Goal: Task Accomplishment & Management: Use online tool/utility

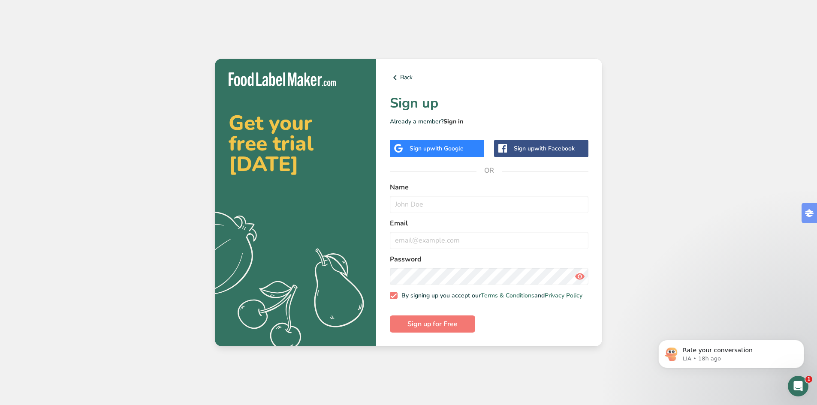
click at [453, 118] on link "Sign in" at bounding box center [454, 122] width 20 height 8
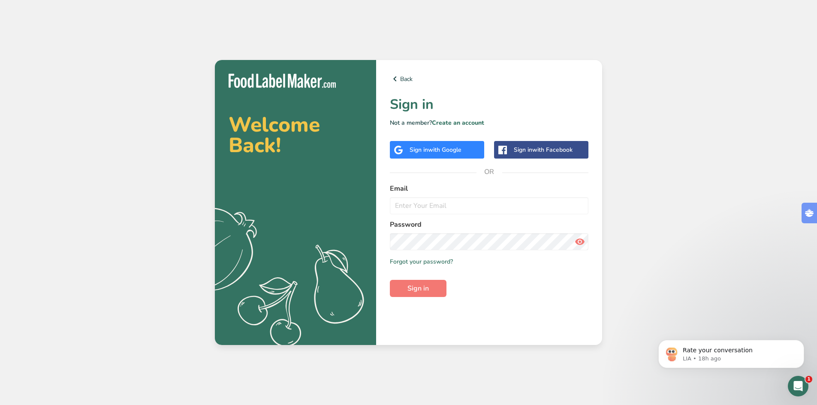
click at [434, 149] on span "with Google" at bounding box center [444, 150] width 33 height 8
click at [439, 151] on span "with Google" at bounding box center [444, 150] width 33 height 8
click at [755, 38] on div "messages.UnAuthorized" at bounding box center [757, 27] width 93 height 26
click at [435, 210] on input "email" at bounding box center [489, 205] width 199 height 17
type input "[EMAIL_ADDRESS][PERSON_NAME][DOMAIN_NAME]"
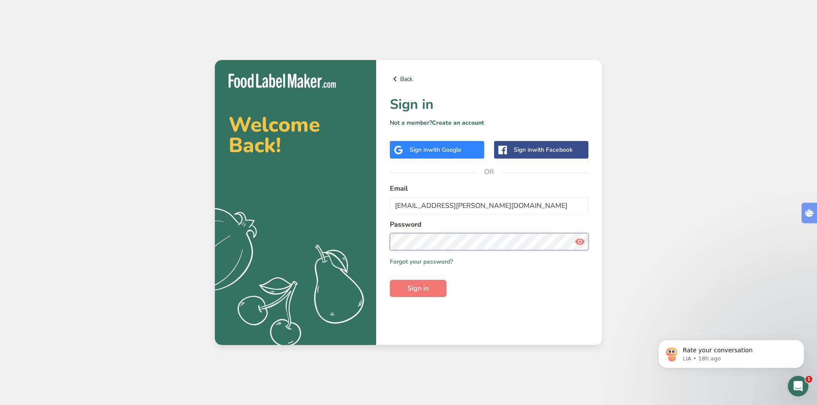
click at [390, 280] on button "Sign in" at bounding box center [418, 288] width 57 height 17
click at [439, 147] on span "with Google" at bounding box center [444, 150] width 33 height 8
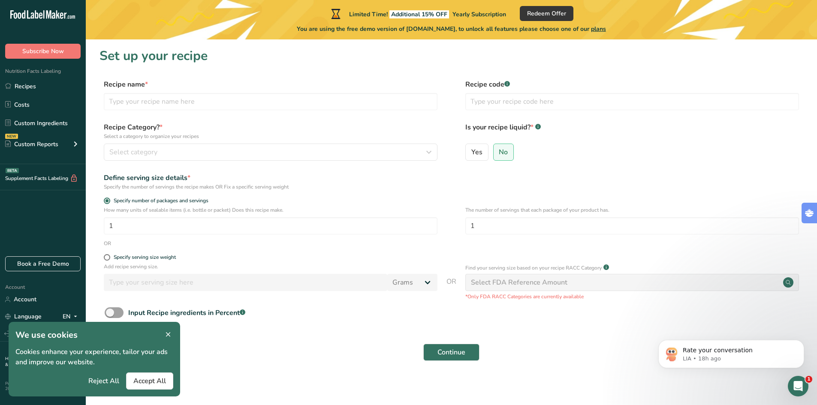
scroll to position [2, 0]
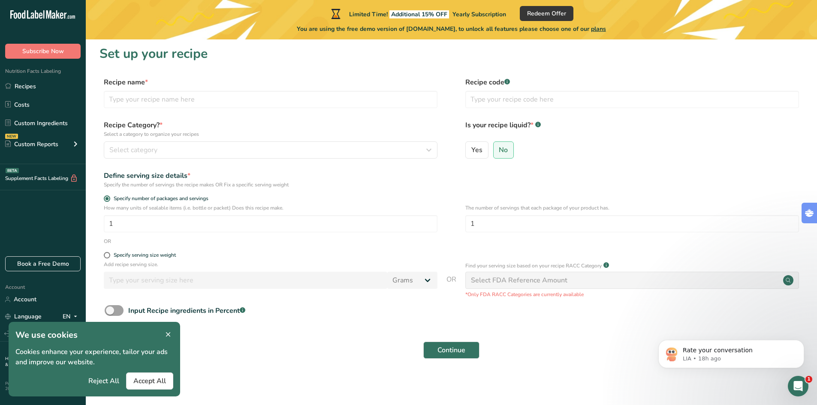
click at [166, 334] on icon at bounding box center [168, 335] width 8 height 12
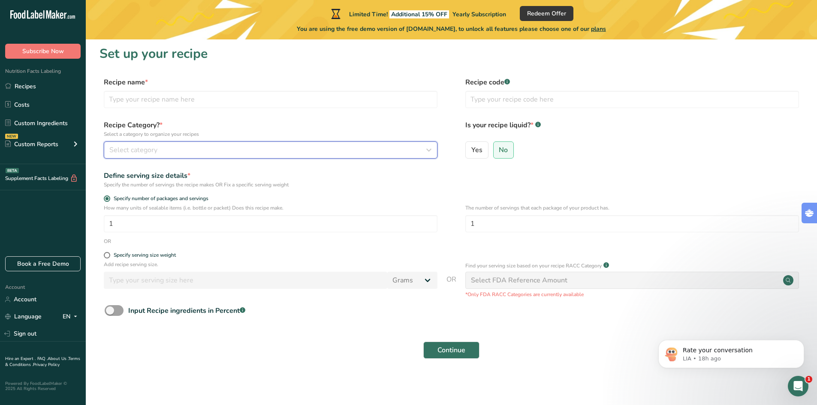
click at [159, 151] on div "Select category" at bounding box center [268, 150] width 318 height 10
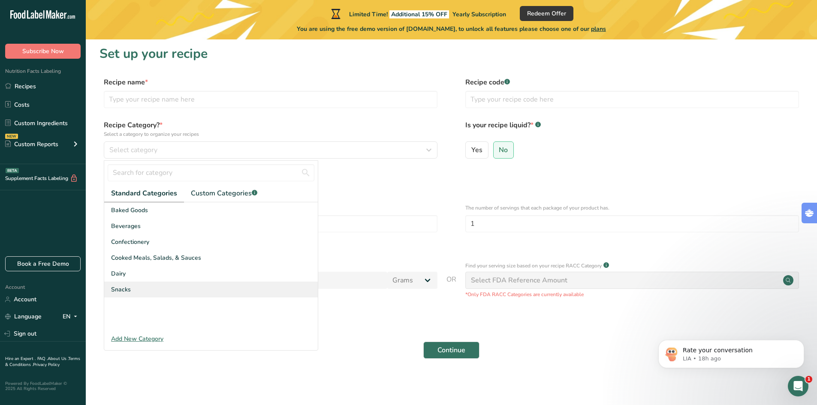
click at [136, 290] on div "Snacks" at bounding box center [211, 290] width 214 height 16
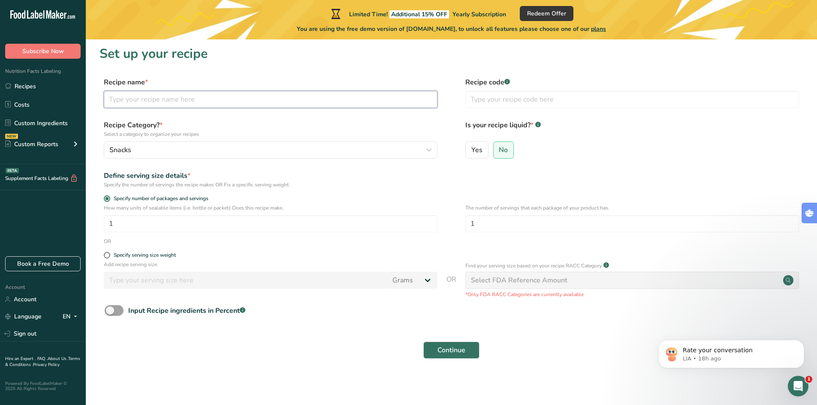
click at [161, 100] on input "text" at bounding box center [271, 99] width 334 height 17
type input "West Country Legends Farmhouse Cheddar Cheese Straws"
click at [493, 102] on input "text" at bounding box center [633, 99] width 334 height 17
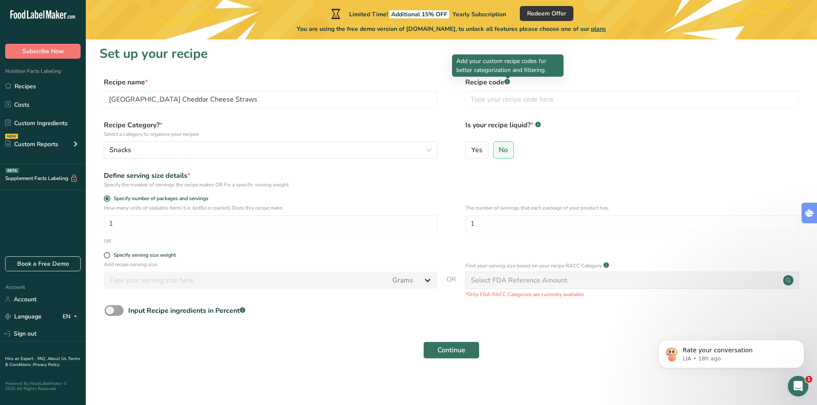
click at [508, 83] on rect at bounding box center [508, 82] width 6 height 6
click at [508, 97] on input "text" at bounding box center [633, 99] width 334 height 17
type input "WCL931"
click at [156, 218] on input "1" at bounding box center [271, 223] width 334 height 17
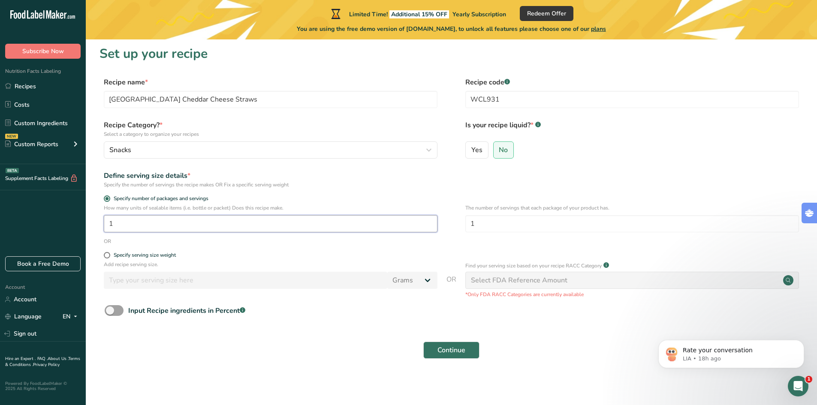
click at [156, 218] on input "1" at bounding box center [271, 223] width 334 height 17
drag, startPoint x: 173, startPoint y: 226, endPoint x: 97, endPoint y: 227, distance: 76.4
click at [97, 227] on section "Set up your recipe Recipe name * West Country Legends Farmhouse Cheddar Cheese …" at bounding box center [452, 207] width 732 height 341
type input "2"
click at [144, 254] on div "Specify serving size weight" at bounding box center [145, 255] width 62 height 6
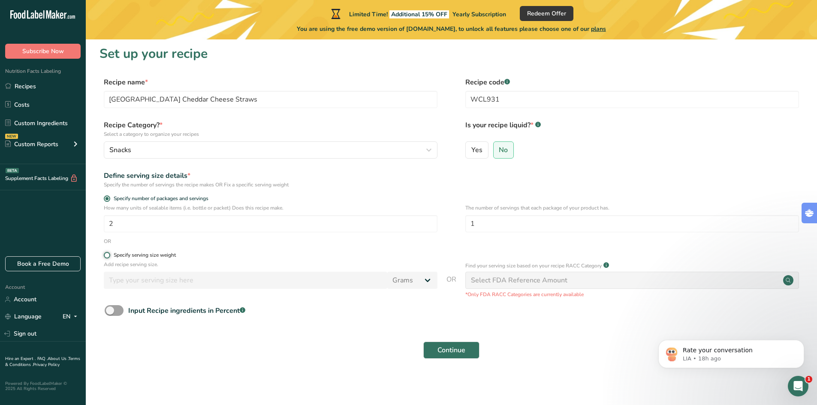
click at [109, 254] on input "Specify serving size weight" at bounding box center [107, 256] width 6 height 6
radio input "true"
radio input "false"
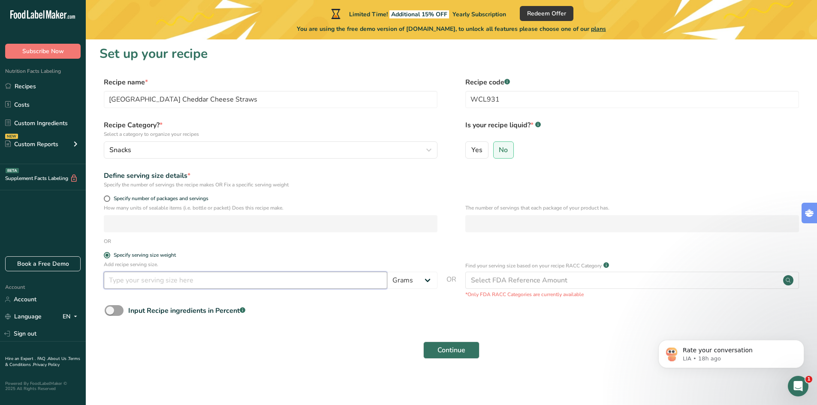
click at [154, 278] on input "number" at bounding box center [246, 280] width 284 height 17
type input "50"
click at [496, 283] on div "Select FDA Reference Amount" at bounding box center [519, 280] width 97 height 10
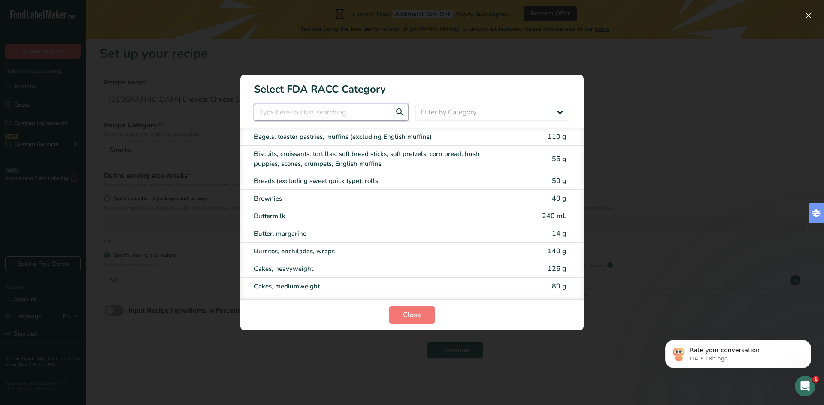
click at [341, 113] on input "RACC Category Selection Modal" at bounding box center [331, 112] width 154 height 17
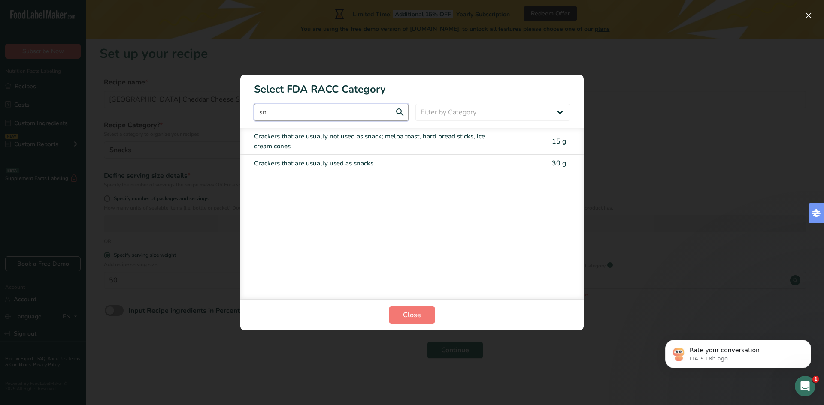
type input "s"
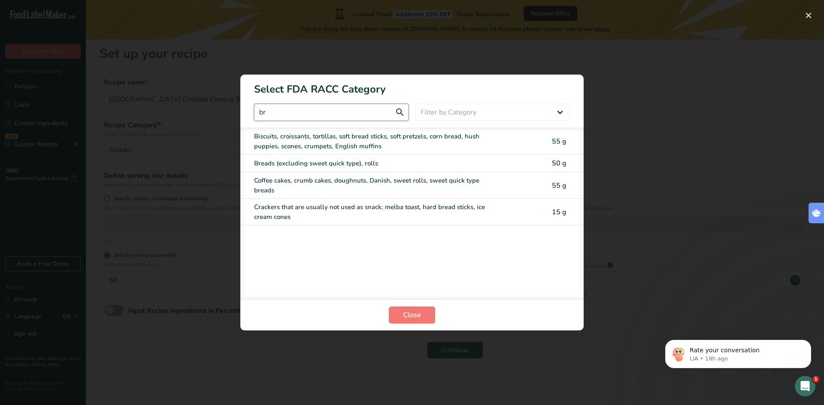
type input "b"
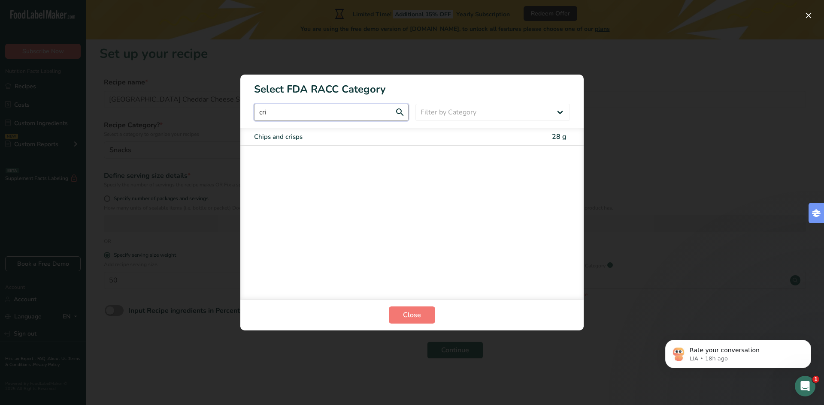
type input "cri"
click at [416, 313] on span "Close" at bounding box center [412, 315] width 18 height 10
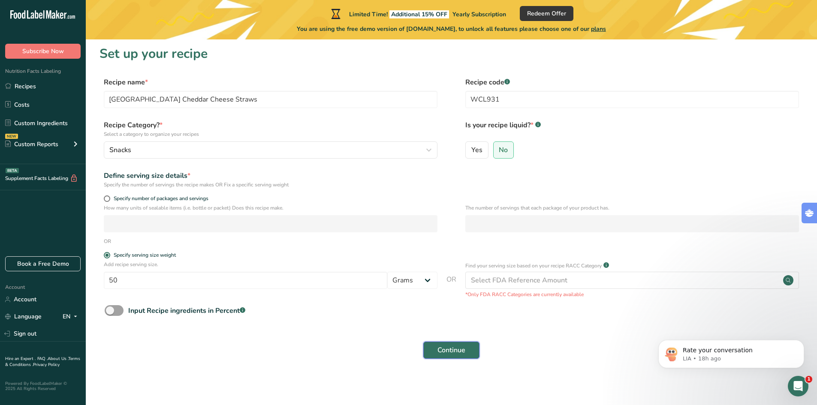
click at [450, 347] on span "Continue" at bounding box center [452, 350] width 28 height 10
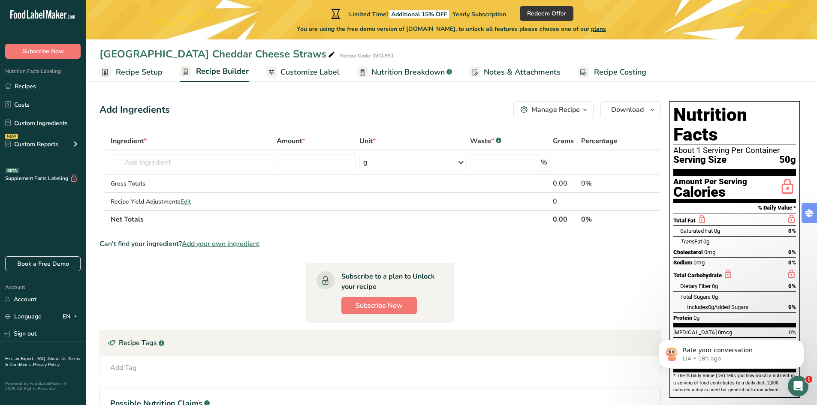
click at [310, 68] on span "Customize Label" at bounding box center [310, 73] width 59 height 12
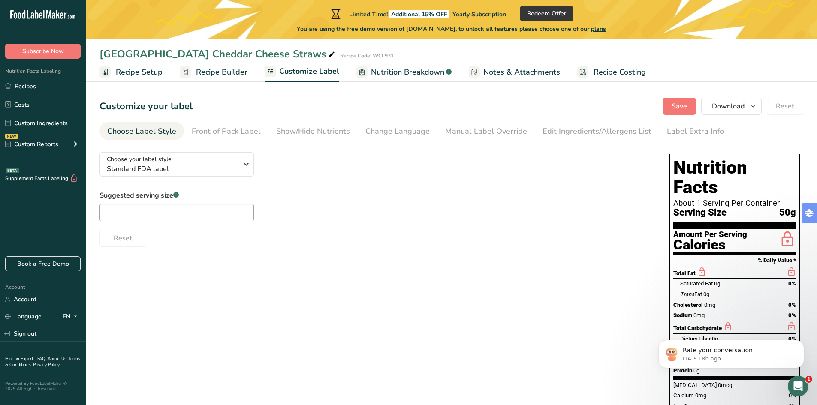
click at [217, 73] on span "Recipe Builder" at bounding box center [221, 73] width 51 height 12
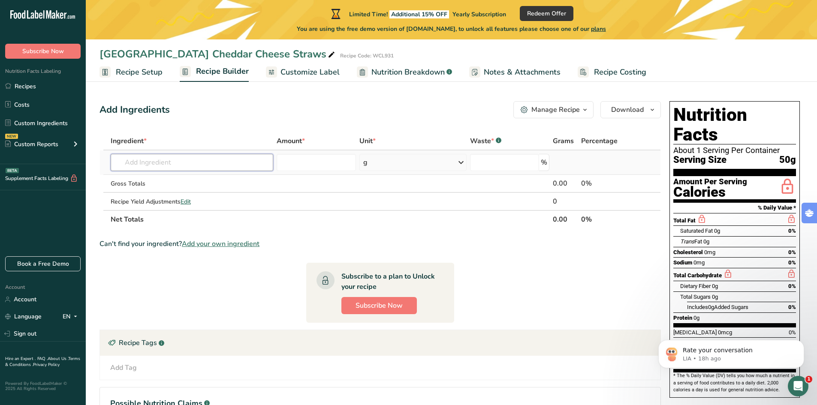
click at [179, 159] on input "text" at bounding box center [192, 162] width 163 height 17
drag, startPoint x: 1576, startPoint y: 754, endPoint x: 797, endPoint y: 386, distance: 861.2
click at [797, 386] on icon "Open Intercom Messenger" at bounding box center [797, 385] width 14 height 14
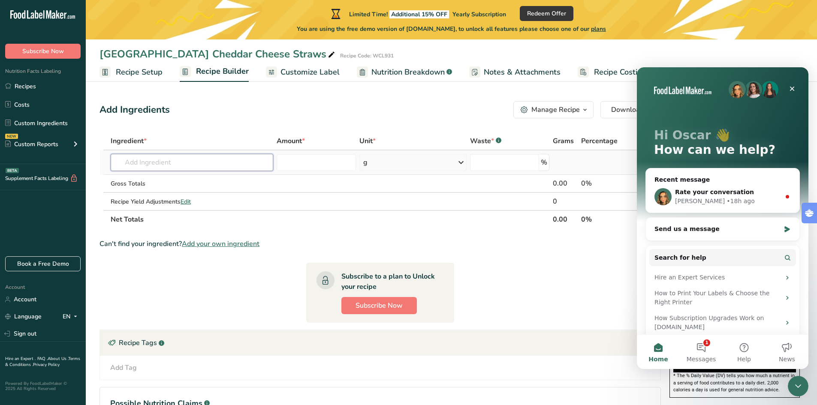
click at [182, 160] on input "text" at bounding box center [192, 162] width 163 height 17
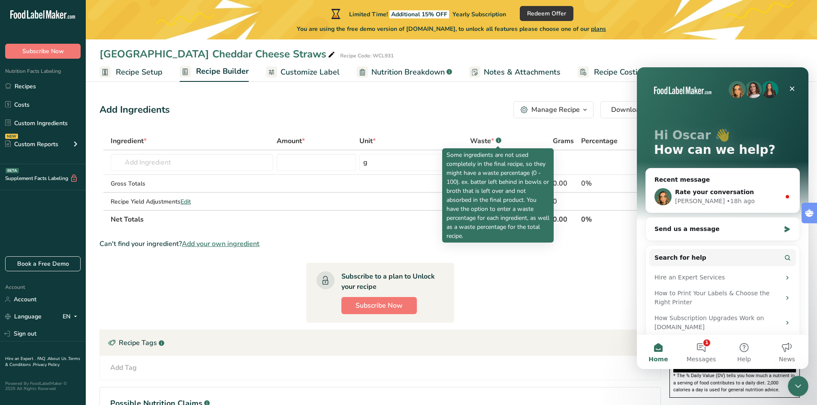
click at [496, 140] on rect at bounding box center [499, 141] width 6 height 6
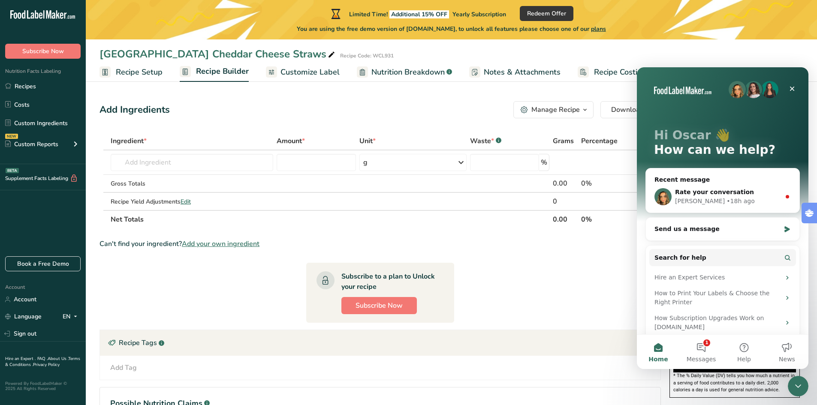
click at [496, 140] on rect at bounding box center [499, 141] width 6 height 6
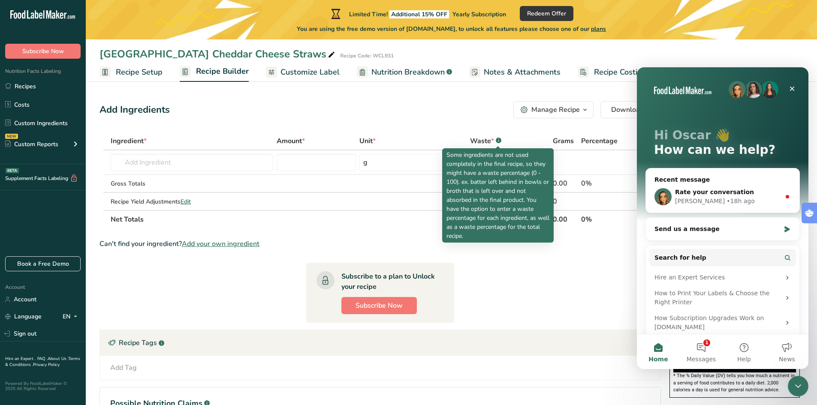
click at [497, 140] on rect at bounding box center [499, 141] width 6 height 6
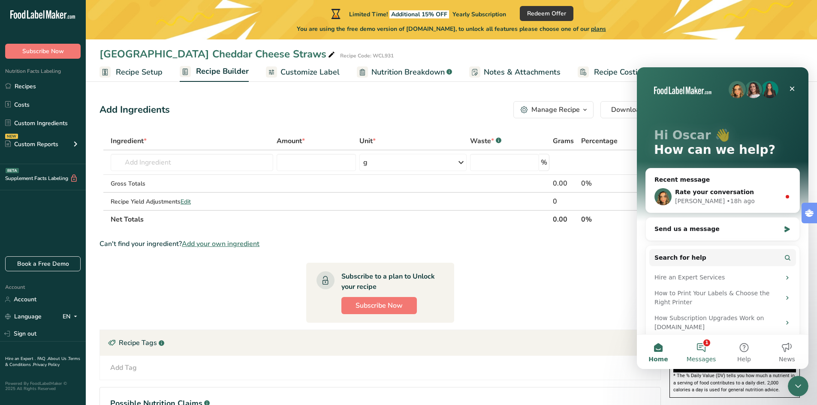
click at [709, 350] on button "1 Messages" at bounding box center [701, 352] width 43 height 34
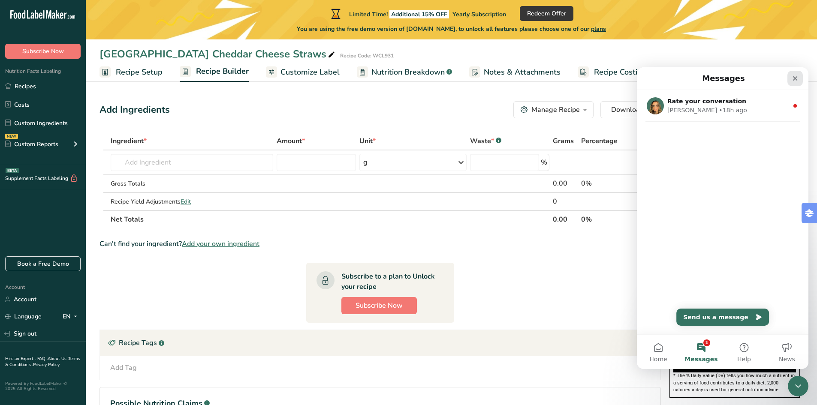
click at [792, 78] on icon "Close" at bounding box center [795, 78] width 7 height 7
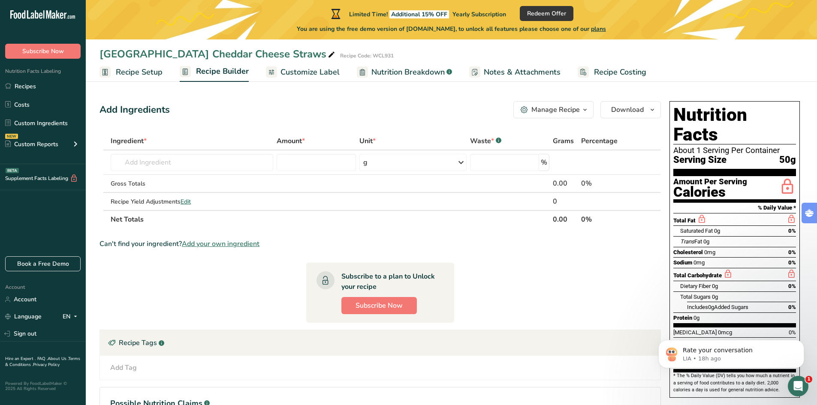
click at [708, 110] on h1 "Nutrition Facts" at bounding box center [735, 124] width 123 height 39
click at [800, 343] on icon "Dismiss notification" at bounding box center [802, 342] width 5 height 5
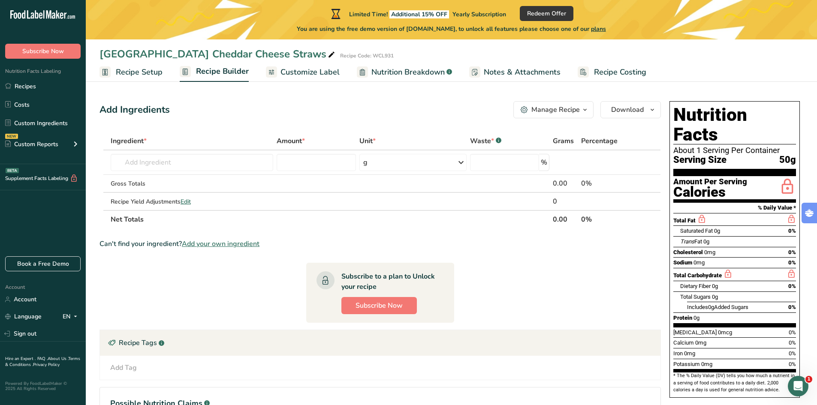
click at [315, 71] on span "Customize Label" at bounding box center [310, 73] width 59 height 12
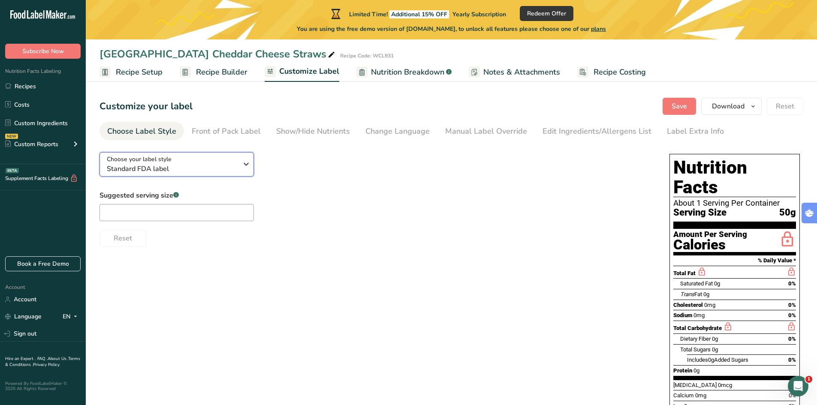
click at [206, 176] on button "Choose your label style Standard FDA label" at bounding box center [177, 164] width 154 height 24
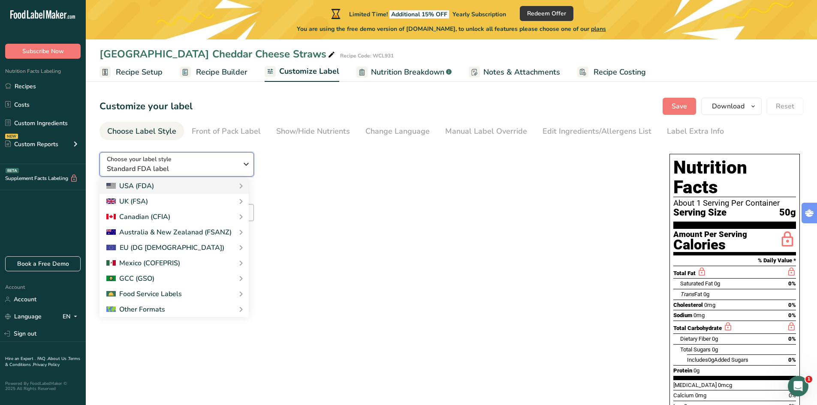
click at [206, 174] on span "Standard FDA label" at bounding box center [172, 169] width 131 height 10
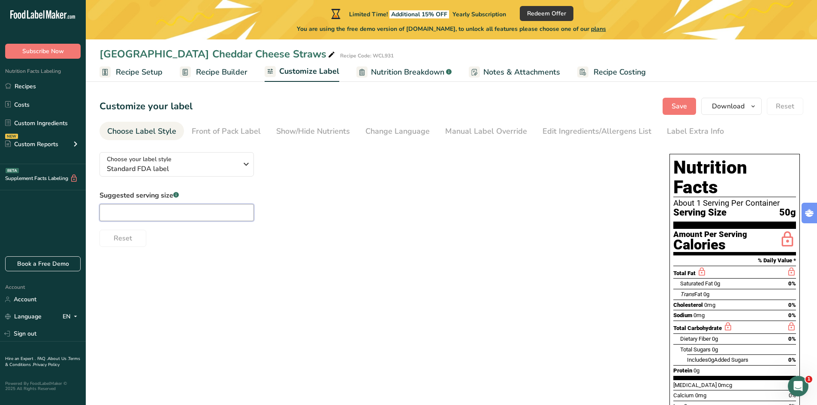
click at [195, 215] on input "text" at bounding box center [177, 212] width 154 height 17
type input "50"
click at [356, 293] on div "Choose your label style Standard FDA label USA (FDA) Standard FDA label Tabular…" at bounding box center [452, 302] width 704 height 314
click at [198, 166] on span "Standard FDA label" at bounding box center [172, 169] width 131 height 10
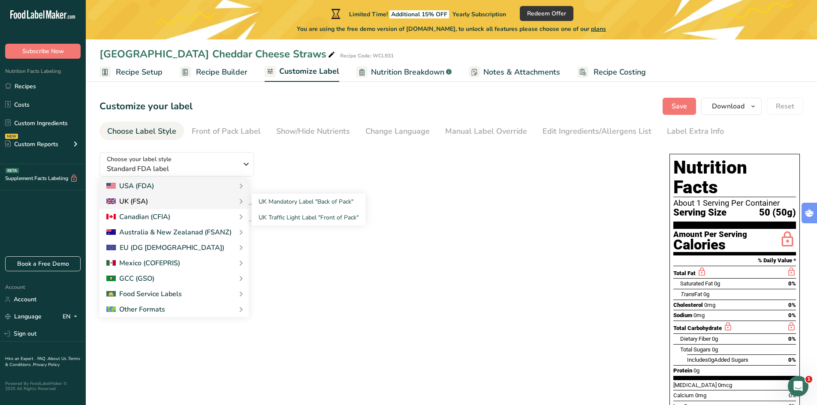
click at [157, 198] on div "UK (FSA)" at bounding box center [174, 202] width 136 height 10
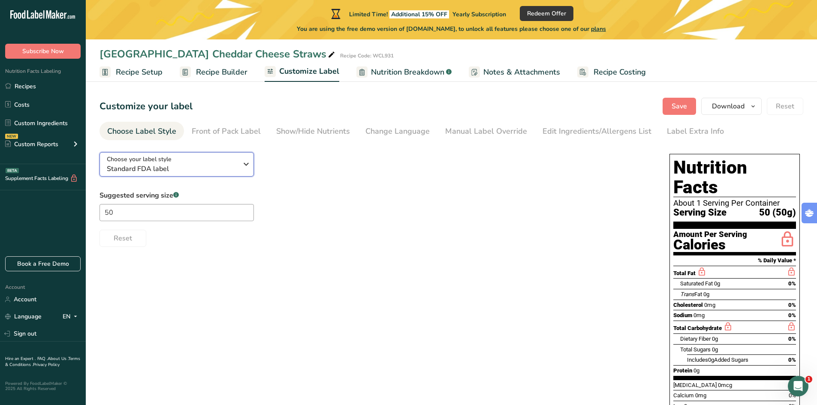
click at [187, 170] on span "Standard FDA label" at bounding box center [172, 169] width 131 height 10
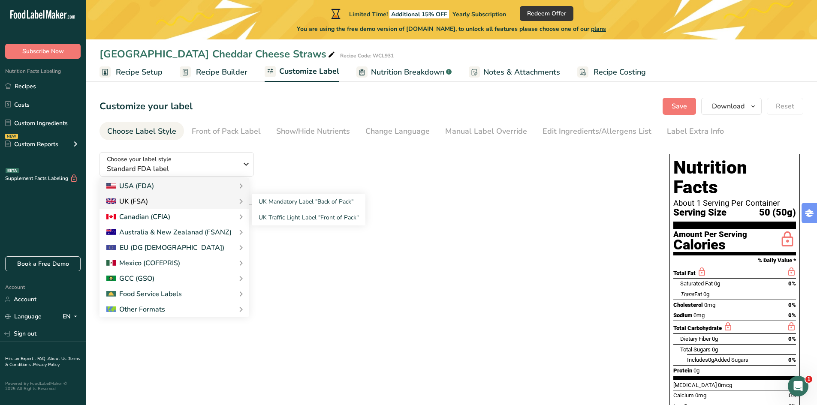
click at [136, 201] on div "UK (FSA)" at bounding box center [127, 202] width 42 height 10
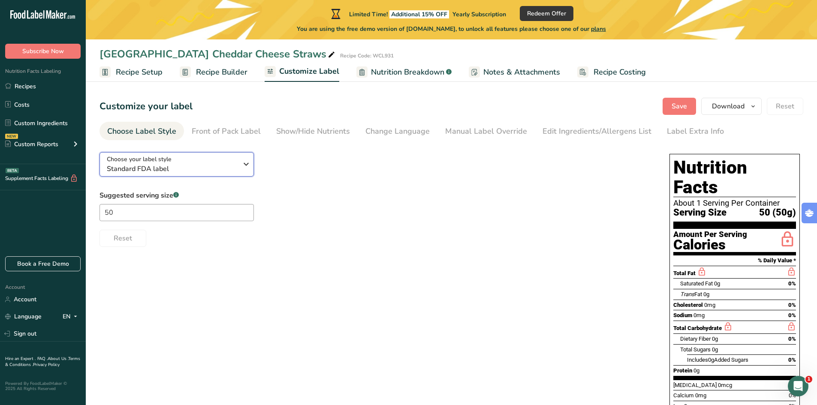
click at [159, 165] on span "Standard FDA label" at bounding box center [172, 169] width 131 height 10
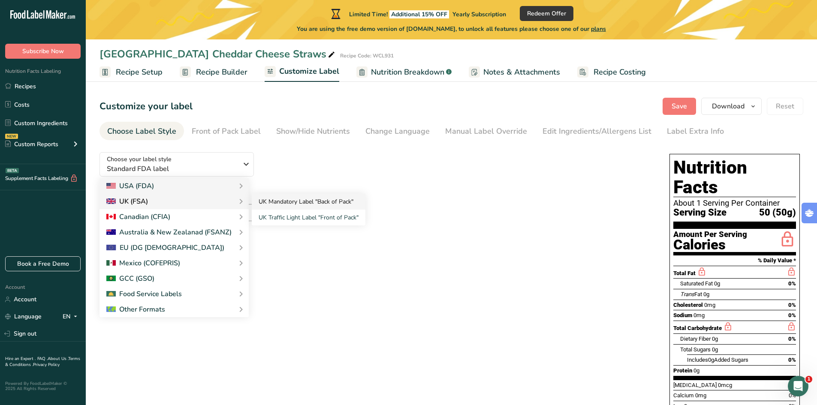
click at [290, 203] on link "UK Mandatory Label "Back of Pack"" at bounding box center [309, 202] width 114 height 16
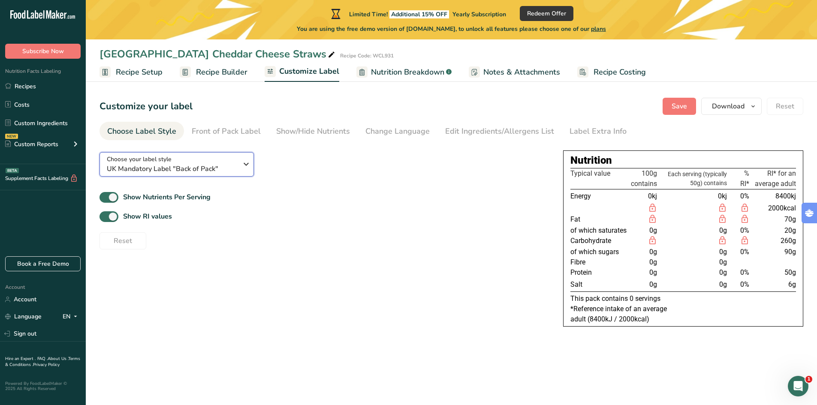
click at [170, 166] on span "UK Mandatory Label "Back of Pack"" at bounding box center [172, 169] width 131 height 10
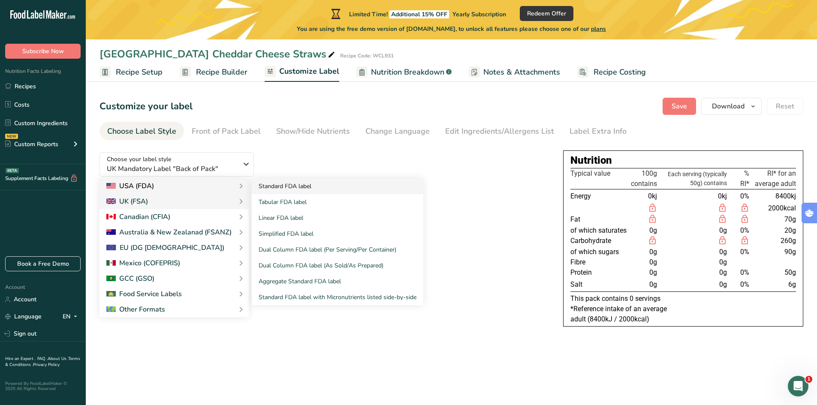
click at [281, 183] on link "Standard FDA label" at bounding box center [338, 186] width 172 height 16
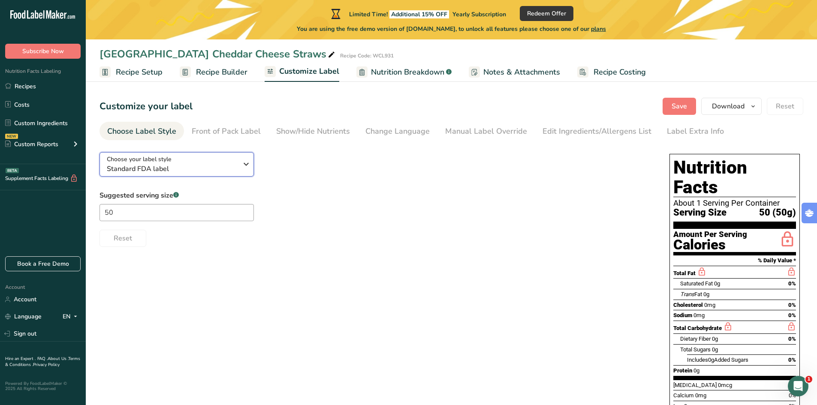
click at [196, 170] on span "Standard FDA label" at bounding box center [172, 169] width 131 height 10
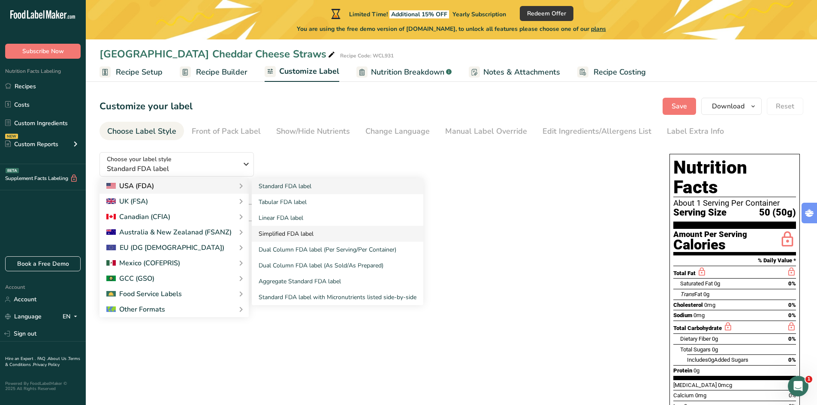
click at [291, 233] on link "Simplified FDA label" at bounding box center [338, 234] width 172 height 16
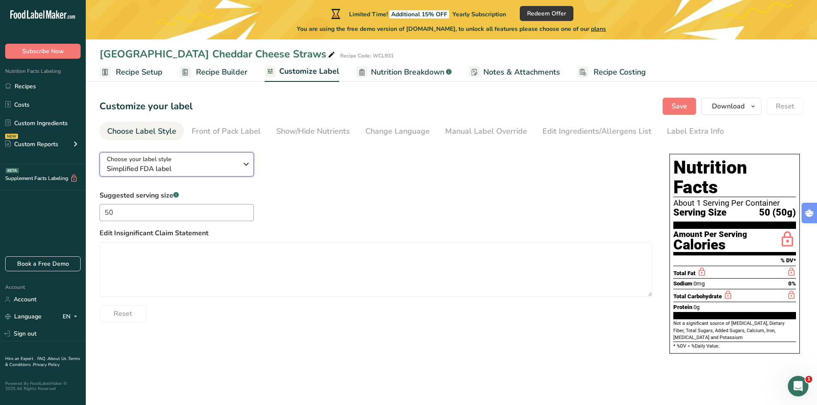
click at [201, 166] on span "Simplified FDA label" at bounding box center [172, 169] width 131 height 10
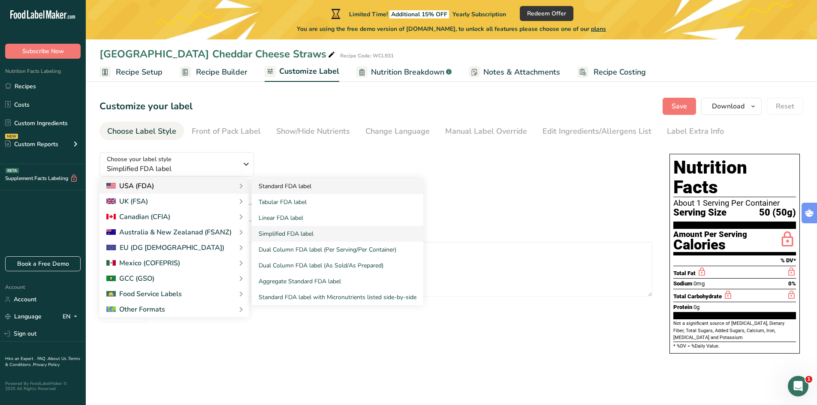
click at [287, 188] on link "Standard FDA label" at bounding box center [338, 186] width 172 height 16
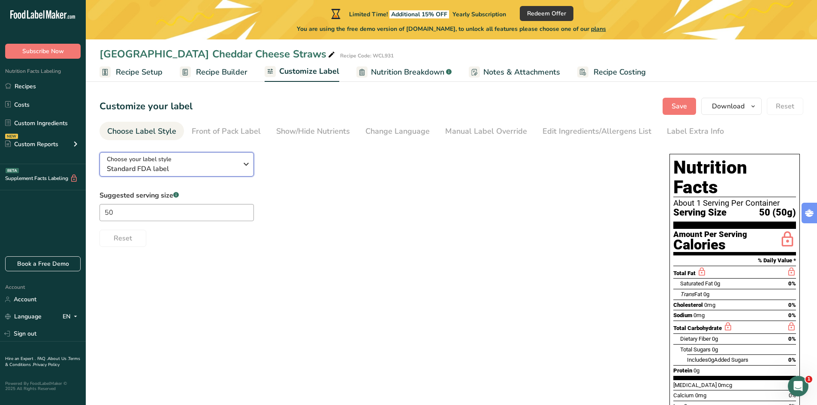
click at [196, 157] on div "Choose your label style Standard FDA label" at bounding box center [172, 164] width 131 height 19
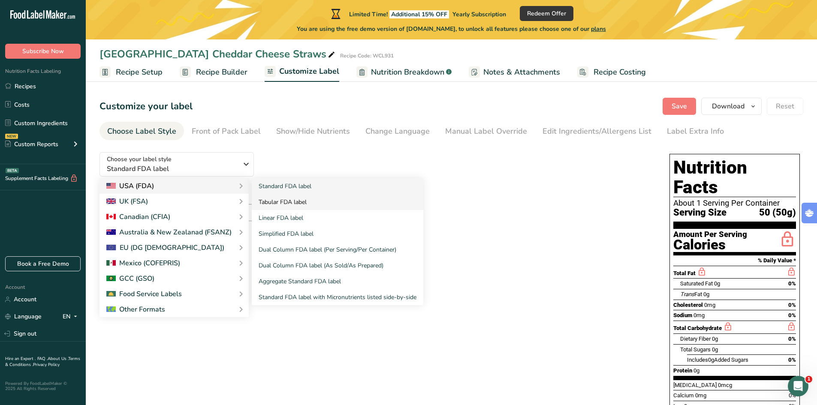
click at [287, 203] on link "Tabular FDA label" at bounding box center [338, 202] width 172 height 16
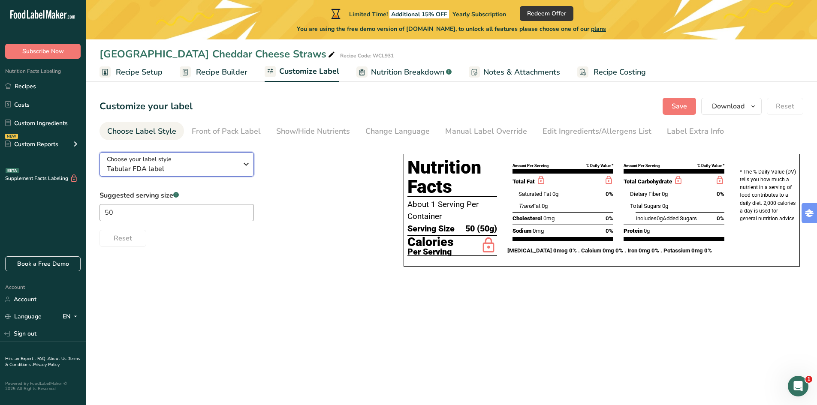
click at [167, 162] on span "Choose your label style" at bounding box center [139, 159] width 65 height 9
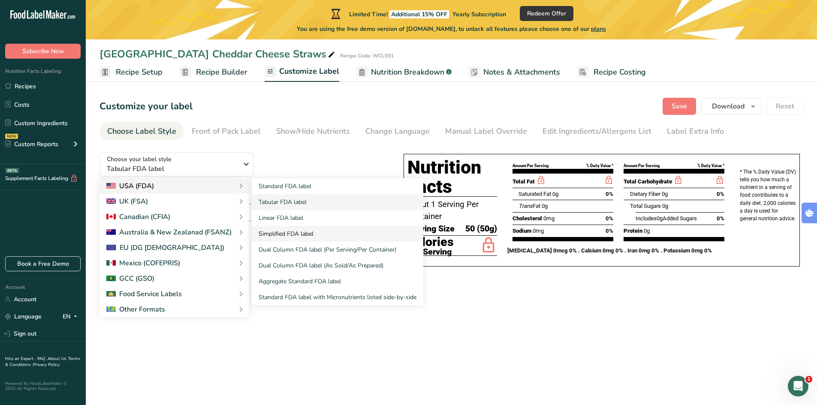
click at [298, 230] on link "Simplified FDA label" at bounding box center [338, 234] width 172 height 16
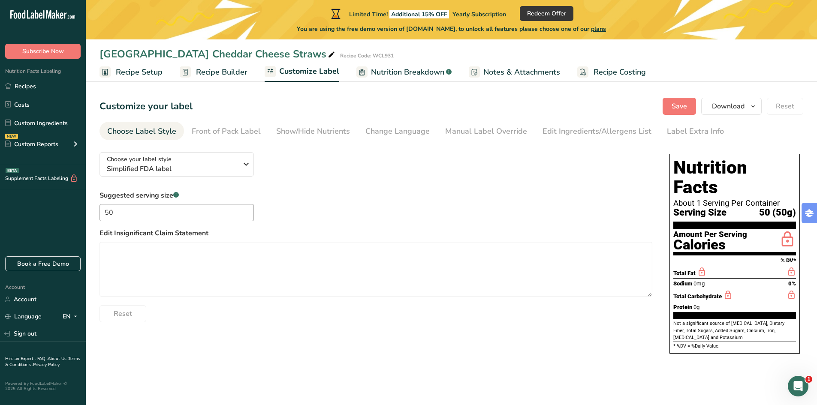
click at [232, 73] on span "Recipe Builder" at bounding box center [221, 73] width 51 height 12
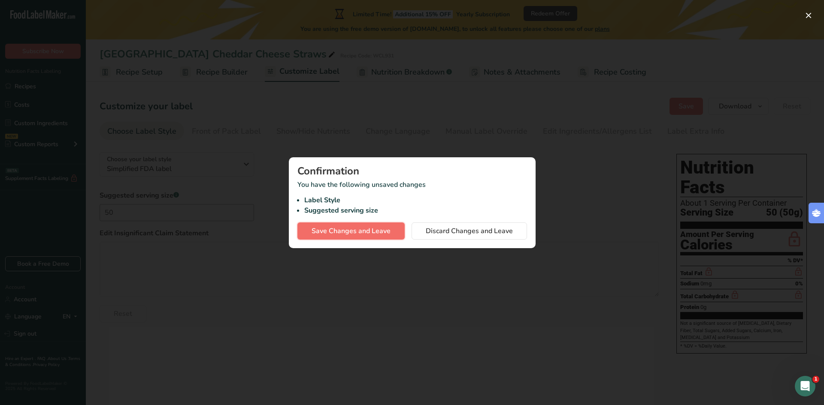
click at [360, 231] on span "Save Changes and Leave" at bounding box center [351, 231] width 79 height 10
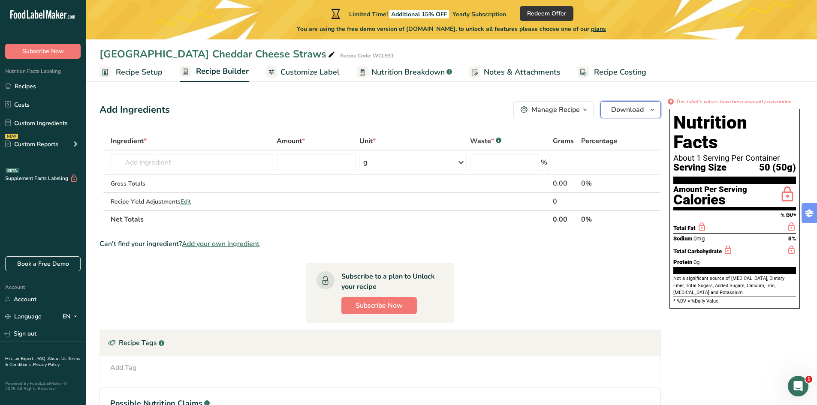
click at [643, 111] on span "Download" at bounding box center [627, 110] width 33 height 10
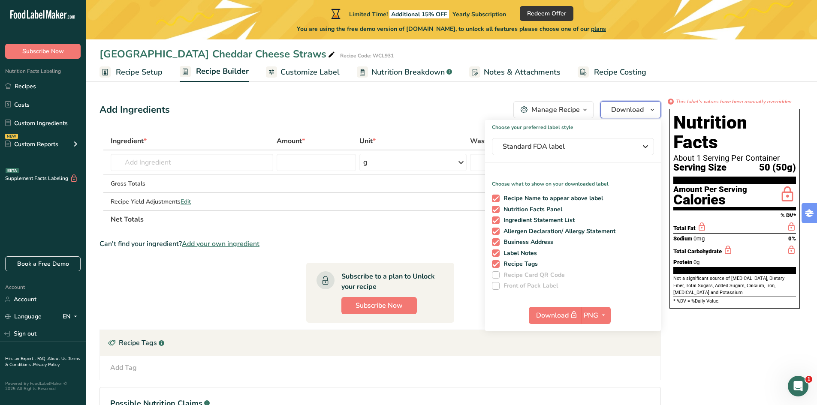
click at [643, 111] on span "Download" at bounding box center [627, 110] width 33 height 10
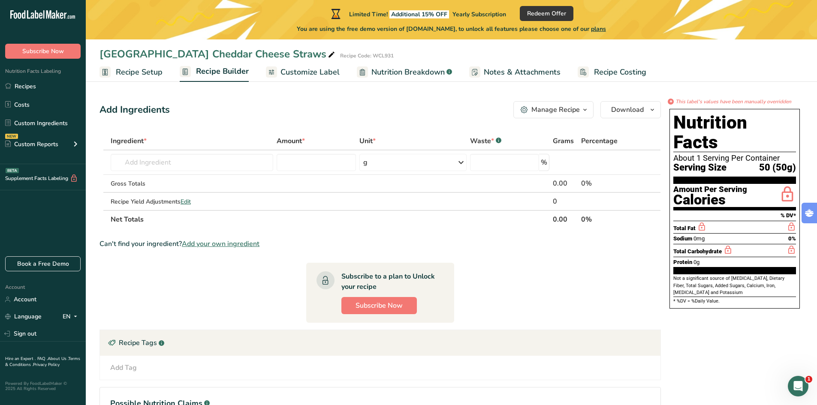
click at [324, 76] on span "Customize Label" at bounding box center [310, 73] width 59 height 12
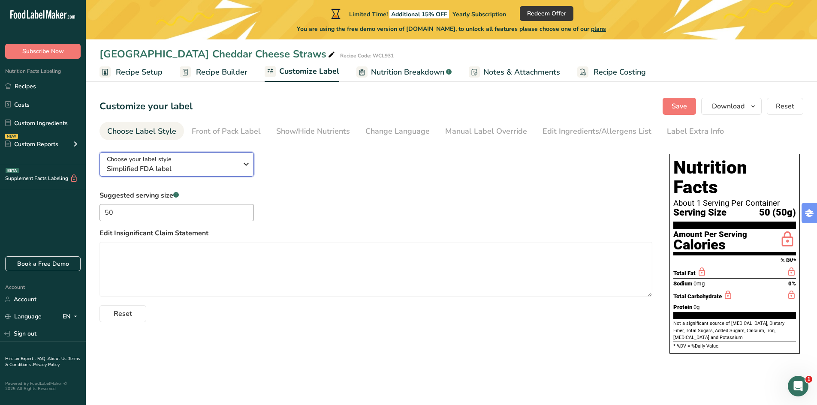
click at [166, 168] on span "Simplified FDA label" at bounding box center [172, 169] width 131 height 10
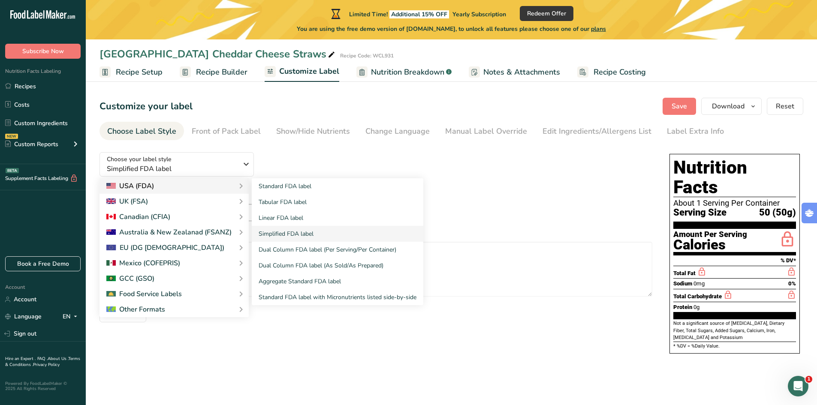
click at [201, 187] on div "USA (FDA)" at bounding box center [174, 186] width 136 height 10
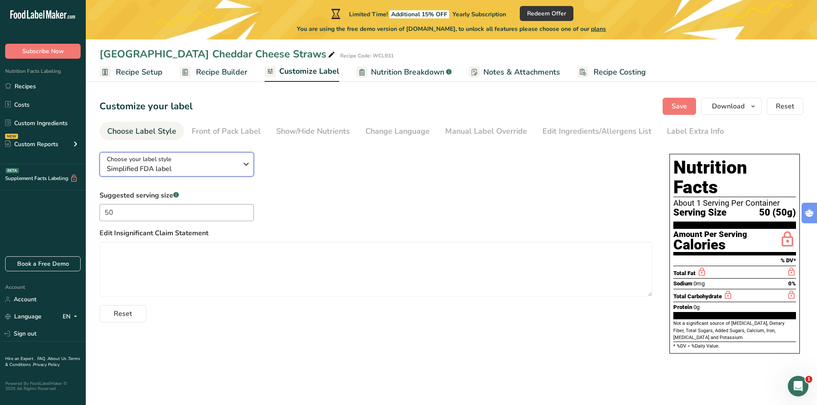
click at [189, 171] on span "Simplified FDA label" at bounding box center [172, 169] width 131 height 10
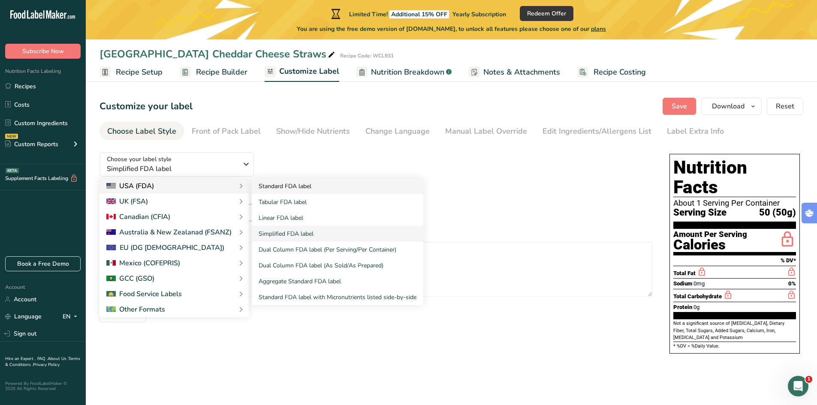
click at [284, 184] on link "Standard FDA label" at bounding box center [338, 186] width 172 height 16
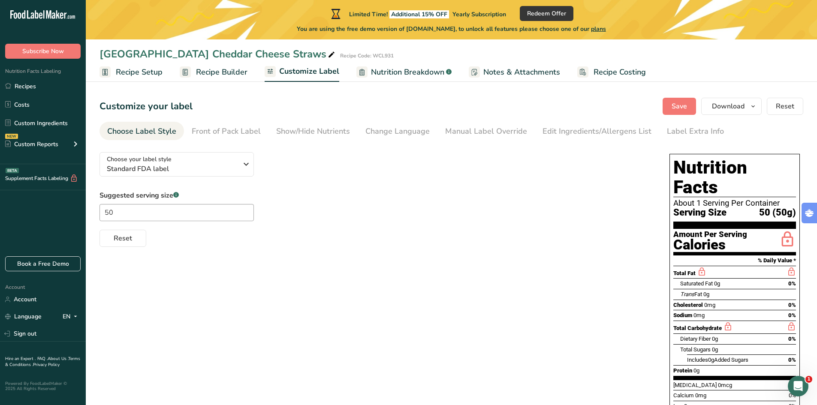
scroll to position [48, 0]
